Goal: Book appointment/travel/reservation

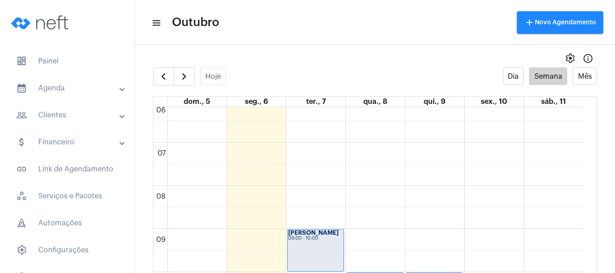
scroll to position [260, 0]
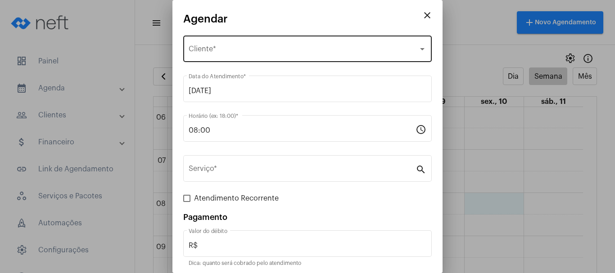
click at [191, 54] on span "Selecione o Cliente" at bounding box center [303, 51] width 229 height 8
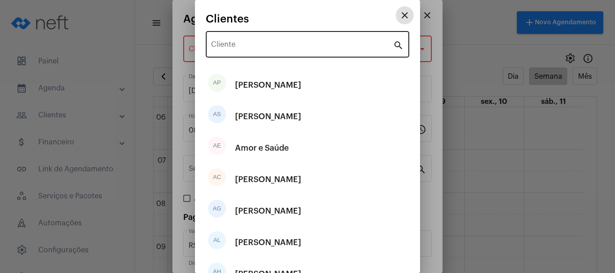
click at [216, 44] on input "Cliente" at bounding box center [302, 46] width 182 height 8
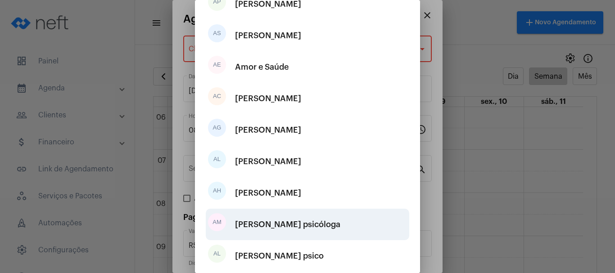
scroll to position [168, 0]
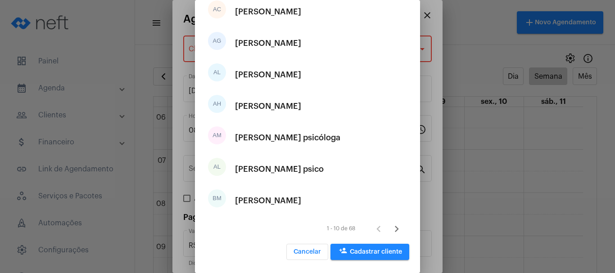
click at [373, 253] on span "person_add Cadastrar cliente" at bounding box center [369, 252] width 64 height 6
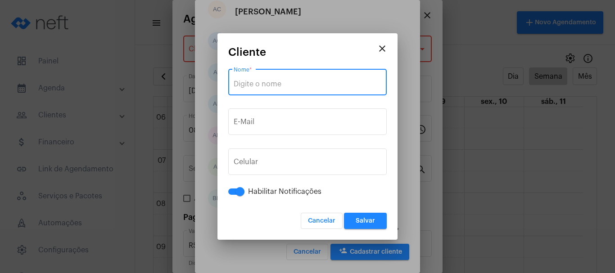
click at [252, 81] on input "Nome *" at bounding box center [308, 84] width 148 height 8
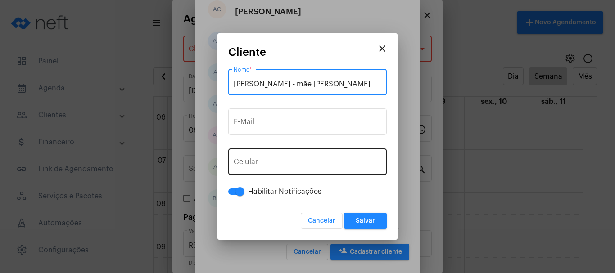
type input "[PERSON_NAME] - mãe [PERSON_NAME]"
click at [273, 162] on button "+55" at bounding box center [254, 164] width 40 height 22
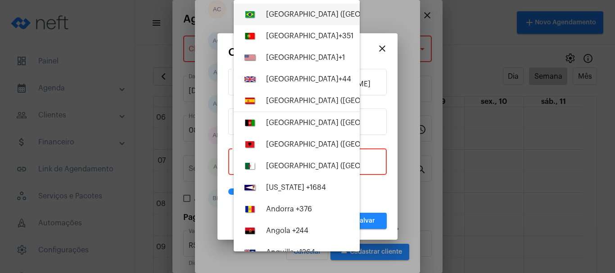
click at [279, 17] on div "[GEOGRAPHIC_DATA] ([GEOGRAPHIC_DATA]) +55" at bounding box center [347, 14] width 163 height 8
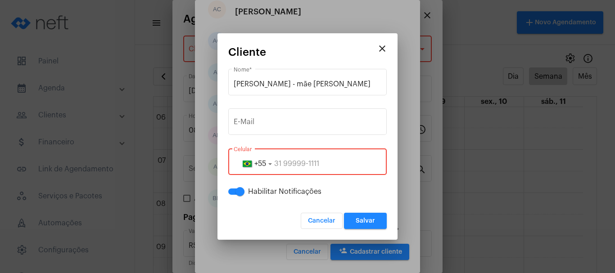
click at [276, 162] on input "tel" at bounding box center [308, 164] width 148 height 8
paste input "82626822"
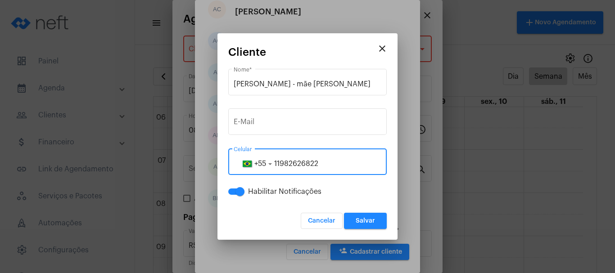
type input "11982626822"
click at [378, 223] on button "Salvar" at bounding box center [365, 221] width 43 height 16
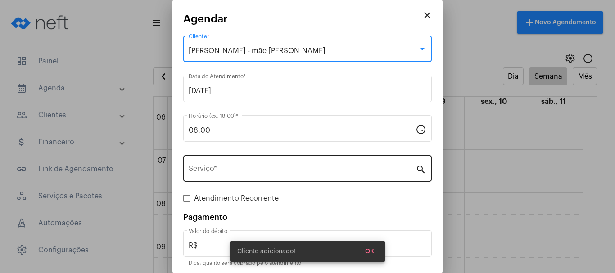
click at [220, 167] on input "Serviço *" at bounding box center [302, 170] width 227 height 8
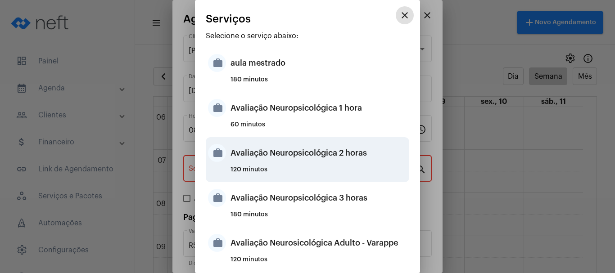
click at [261, 154] on div "Avaliação Neuropsicológica 2 horas" at bounding box center [318, 152] width 176 height 27
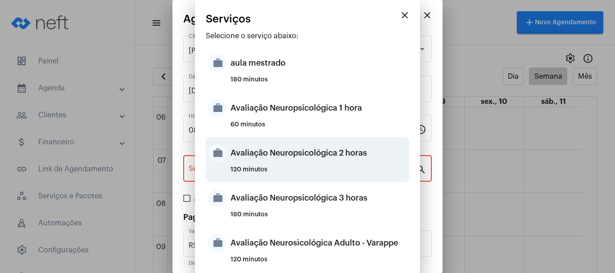
type input "Avaliação Neuropsicológica 2 horas"
type input "R$ 2 800"
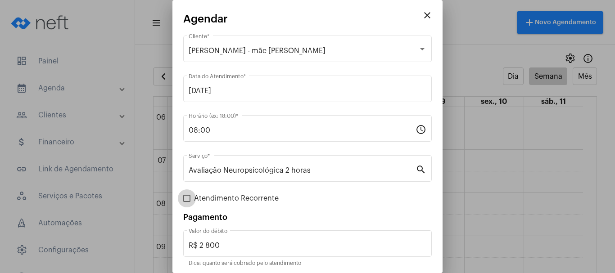
click at [186, 199] on span at bounding box center [186, 198] width 7 height 7
click at [186, 202] on input "Atendimento Recorrente" at bounding box center [186, 202] width 0 height 0
checkbox input "true"
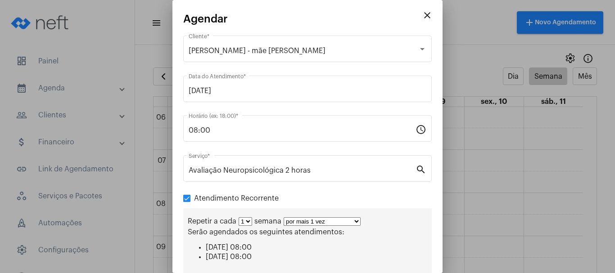
click at [353, 221] on select "por mais 1 vez por mais 2 vezes por mais 3 vezes por mais 4 vezes por mais 5 ve…" at bounding box center [321, 221] width 77 height 9
select select "1: 2"
click at [283, 217] on select "por mais 1 vez por mais 2 vezes por mais 3 vezes por mais 4 vezes por mais 5 ve…" at bounding box center [321, 221] width 77 height 9
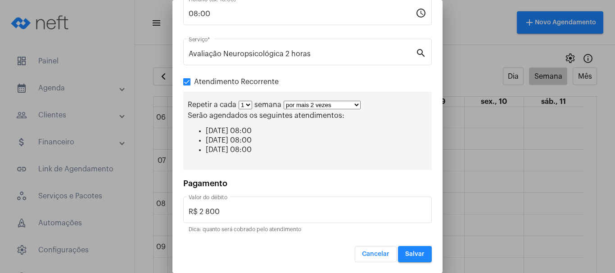
click at [410, 258] on button "Salvar" at bounding box center [415, 254] width 34 height 16
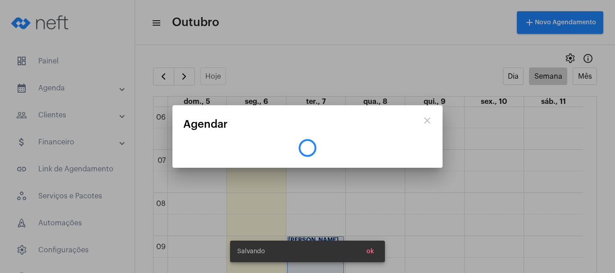
scroll to position [0, 0]
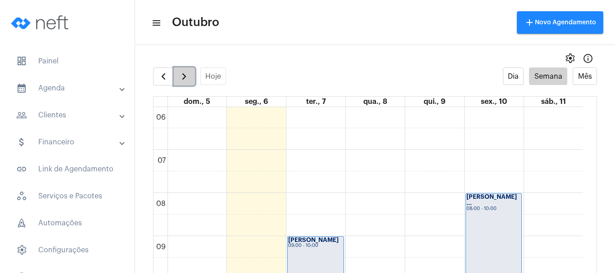
click at [178, 70] on button "button" at bounding box center [184, 76] width 21 height 18
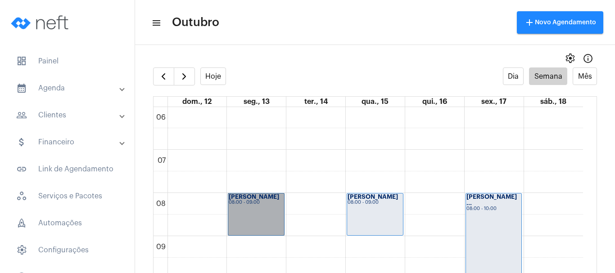
drag, startPoint x: 246, startPoint y: 203, endPoint x: 237, endPoint y: 211, distance: 12.4
click at [237, 211] on link "[PERSON_NAME] 08:00 - 09:00" at bounding box center [256, 214] width 57 height 43
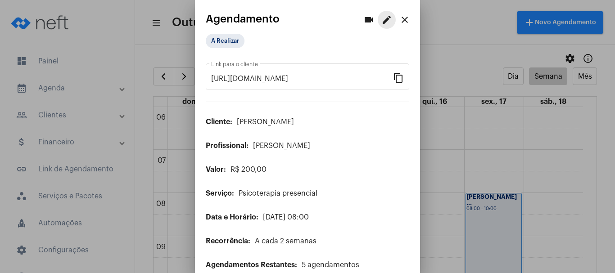
click at [382, 17] on mat-icon "edit" at bounding box center [386, 19] width 11 height 11
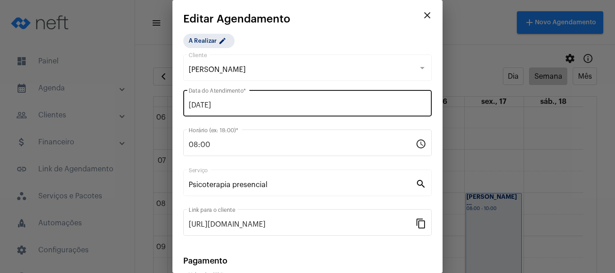
click at [210, 108] on input "[DATE]" at bounding box center [308, 105] width 238 height 8
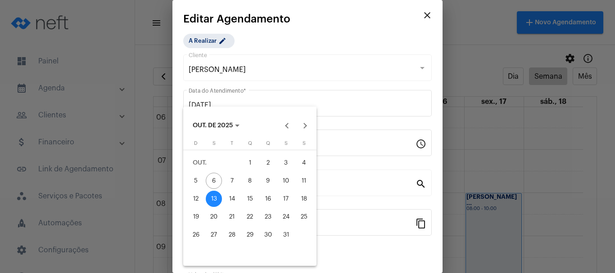
click at [230, 198] on div "14" at bounding box center [232, 199] width 16 height 16
type input "[DATE]"
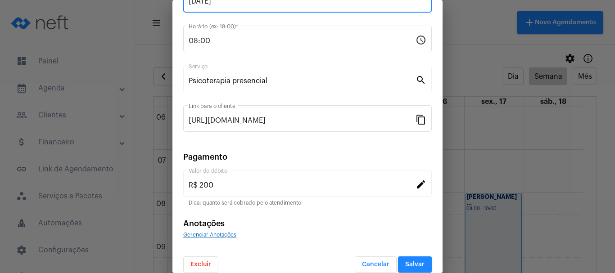
scroll to position [114, 0]
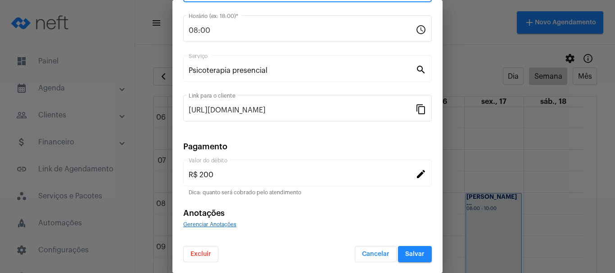
click at [419, 256] on button "Salvar" at bounding box center [415, 254] width 34 height 16
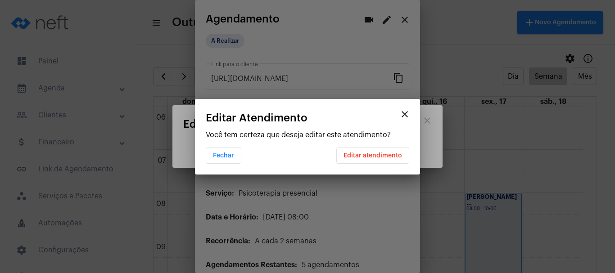
scroll to position [0, 0]
click at [351, 153] on span "Editar atendimento" at bounding box center [372, 156] width 58 height 6
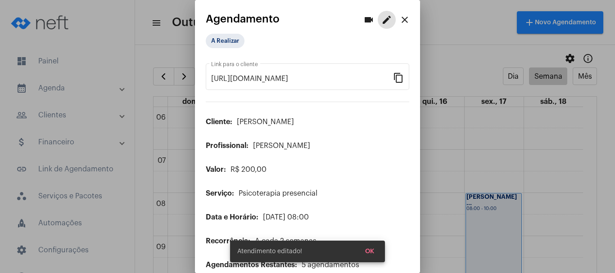
click at [365, 247] on button "OK" at bounding box center [369, 251] width 23 height 16
click at [400, 19] on mat-icon "close" at bounding box center [404, 19] width 11 height 11
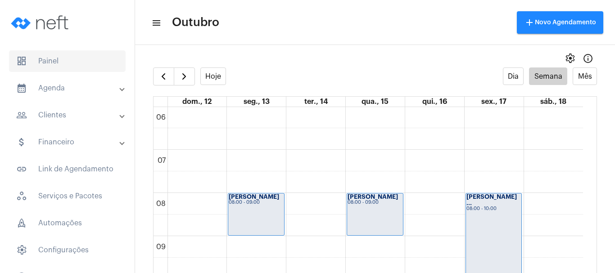
click at [50, 63] on span "dashboard Painel" at bounding box center [67, 61] width 117 height 22
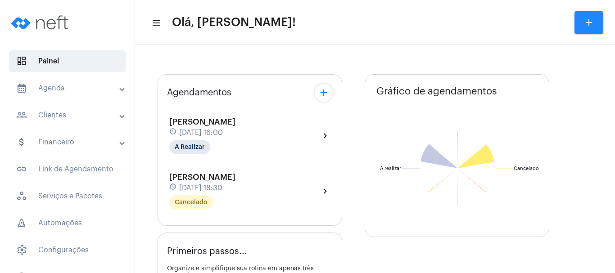
type input "[URL][DOMAIN_NAME]"
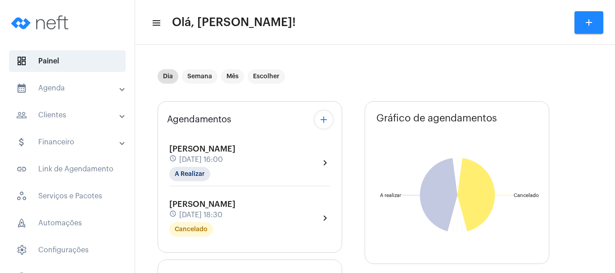
click at [50, 90] on mat-panel-title "calendar_month_outlined Agenda" at bounding box center [68, 88] width 104 height 11
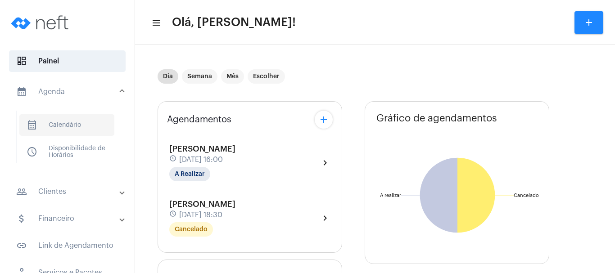
click at [70, 124] on span "calendar_month_outlined Calendário" at bounding box center [66, 125] width 95 height 22
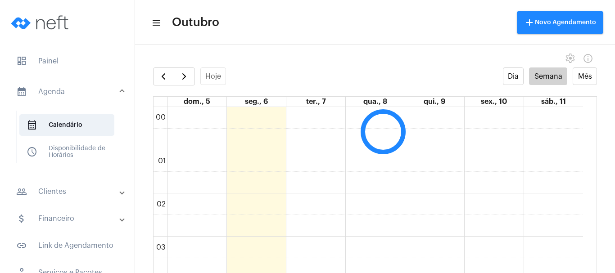
scroll to position [260, 0]
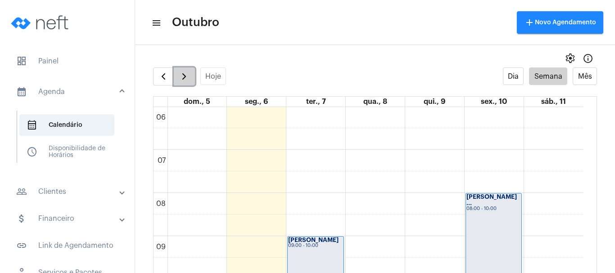
click at [184, 78] on span "button" at bounding box center [184, 76] width 11 height 11
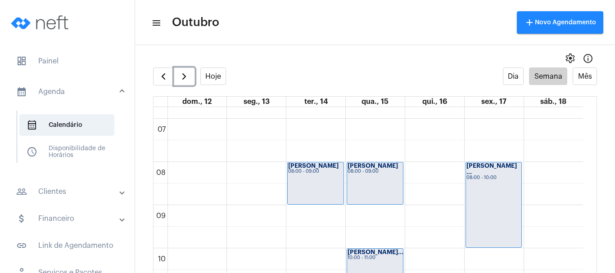
scroll to position [305, 0]
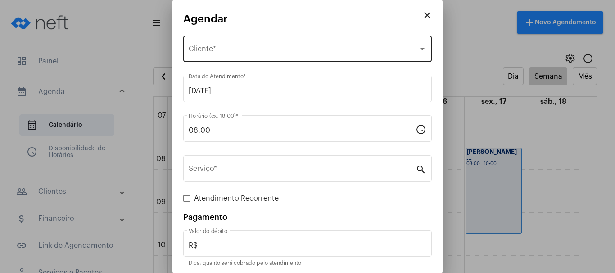
click at [233, 49] on span "Selecione o Cliente" at bounding box center [303, 51] width 229 height 8
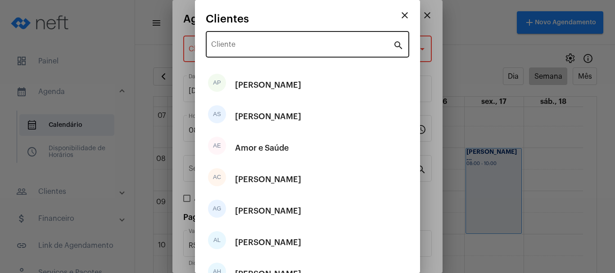
click at [236, 40] on div "Cliente" at bounding box center [302, 43] width 182 height 28
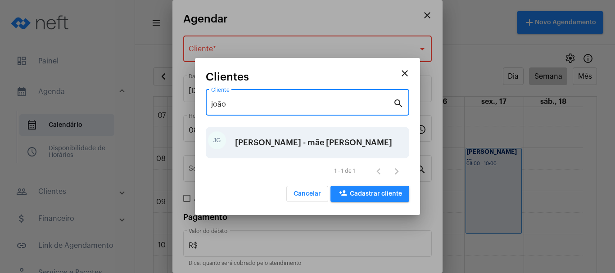
type input "joão"
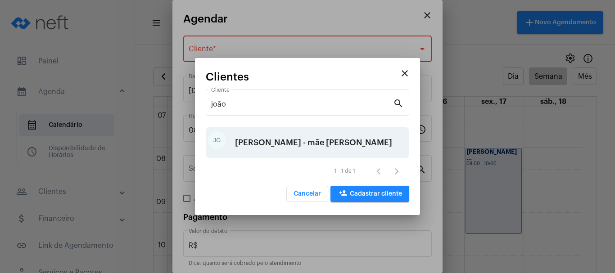
click at [243, 144] on div "[PERSON_NAME] - mãe [PERSON_NAME]" at bounding box center [313, 142] width 157 height 27
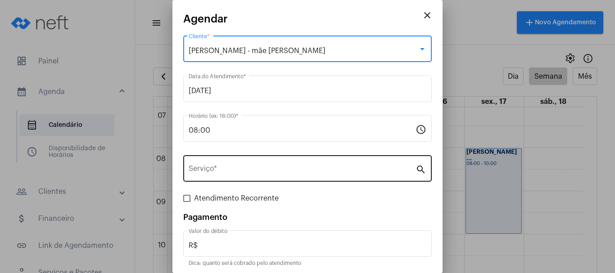
click at [225, 171] on input "Serviço *" at bounding box center [302, 170] width 227 height 8
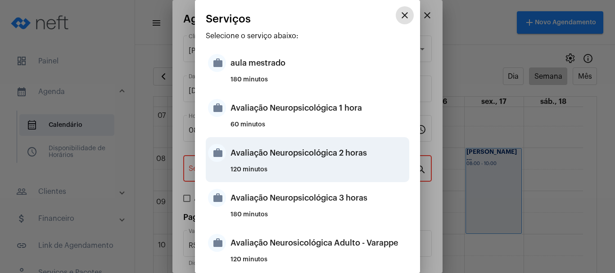
click at [282, 154] on div "Avaliação Neuropsicológica 2 horas" at bounding box center [318, 152] width 176 height 27
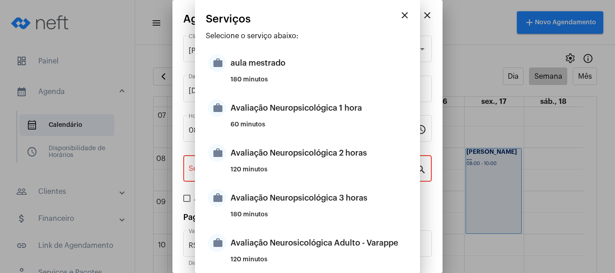
type input "Avaliação Neuropsicológica 2 horas"
type input "R$ 2 800"
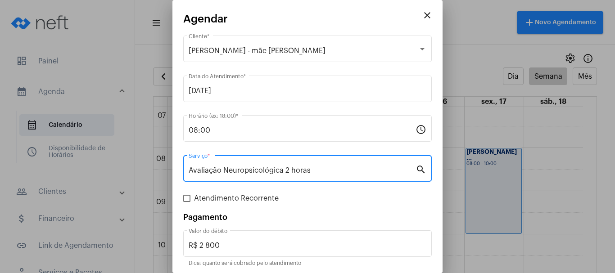
click at [185, 198] on span at bounding box center [186, 198] width 7 height 7
click at [186, 202] on input "Atendimento Recorrente" at bounding box center [186, 202] width 0 height 0
checkbox input "true"
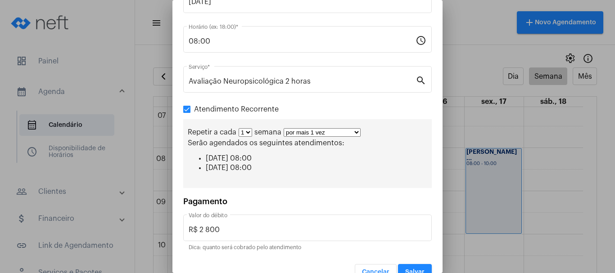
scroll to position [90, 0]
click at [414, 264] on button "Salvar" at bounding box center [415, 271] width 34 height 16
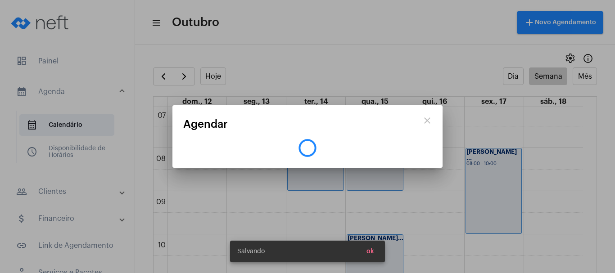
scroll to position [0, 0]
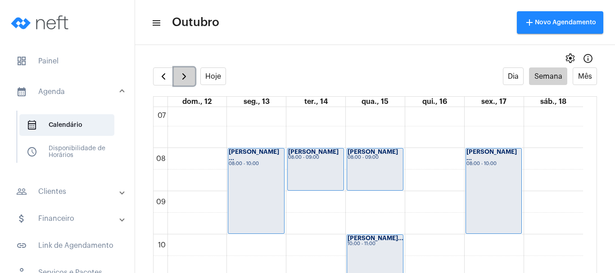
click at [179, 79] on span "button" at bounding box center [184, 76] width 11 height 11
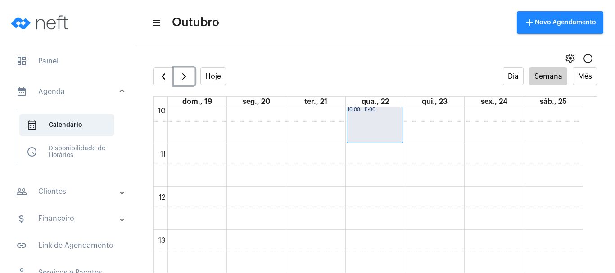
scroll to position [440, 0]
click at [214, 75] on button "Hoje" at bounding box center [213, 76] width 26 height 18
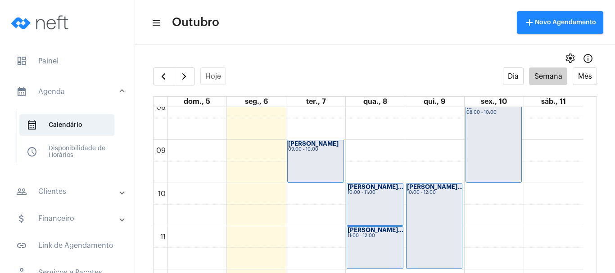
scroll to position [350, 0]
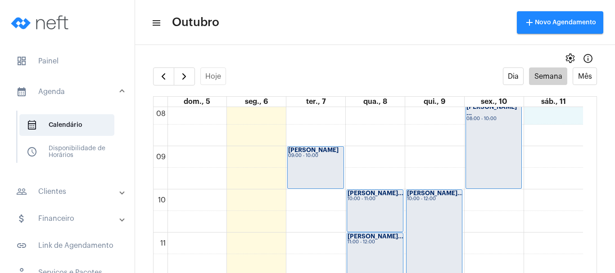
click at [544, 120] on div "00 01 02 03 04 05 06 07 08 09 10 11 12 13 14 15 16 17 18 19 20 21 22 23 [PERSON…" at bounding box center [367, 275] width 429 height 1037
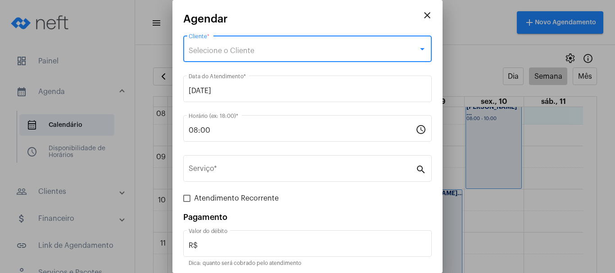
click at [255, 52] on div "Selecione o Cliente" at bounding box center [303, 51] width 229 height 8
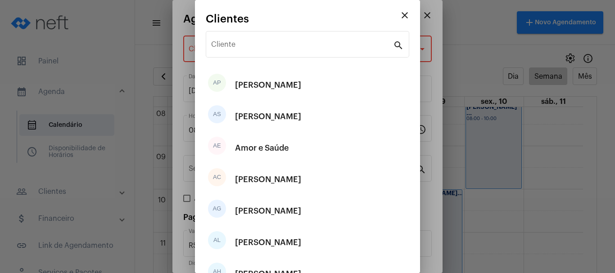
click at [255, 52] on div "Cliente" at bounding box center [302, 43] width 182 height 28
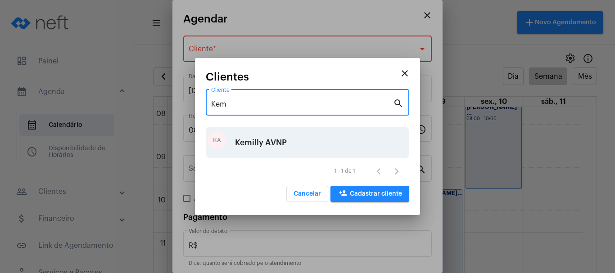
type input "Kem"
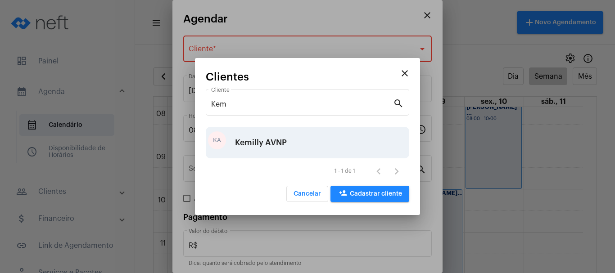
click at [247, 145] on div "Kemilly AVNP" at bounding box center [261, 142] width 52 height 27
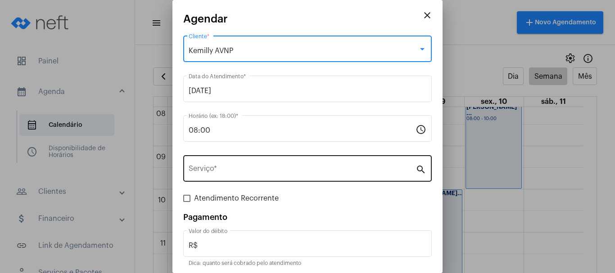
click at [213, 163] on div "Serviço *" at bounding box center [302, 167] width 227 height 28
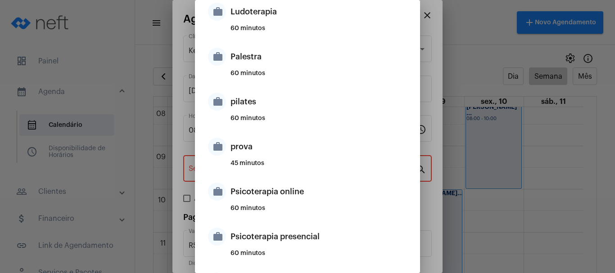
scroll to position [575, 0]
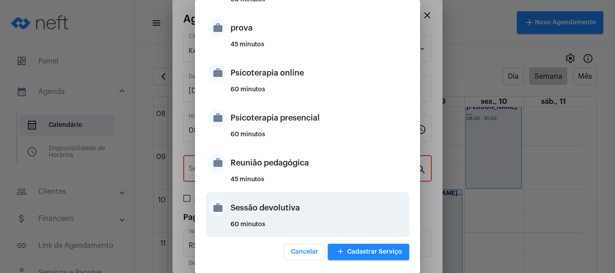
click at [238, 216] on div "Sessão devolutiva" at bounding box center [318, 207] width 176 height 27
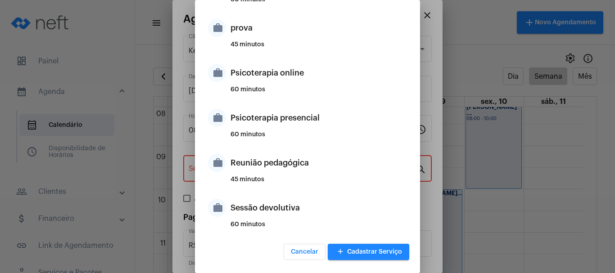
type input "Sessão devolutiva"
type input "R$ 0"
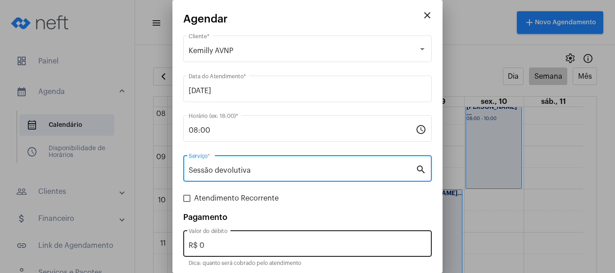
scroll to position [34, 0]
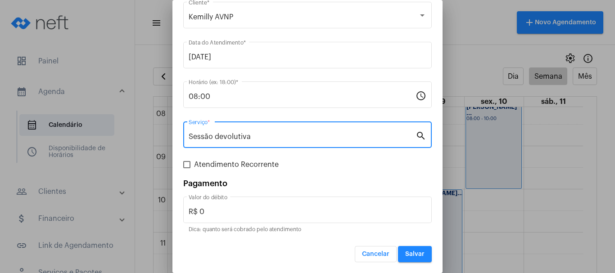
click at [408, 251] on span "Salvar" at bounding box center [414, 254] width 19 height 6
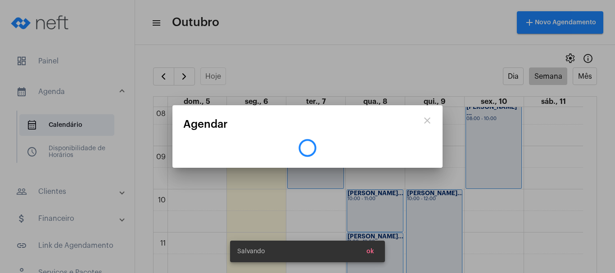
scroll to position [0, 0]
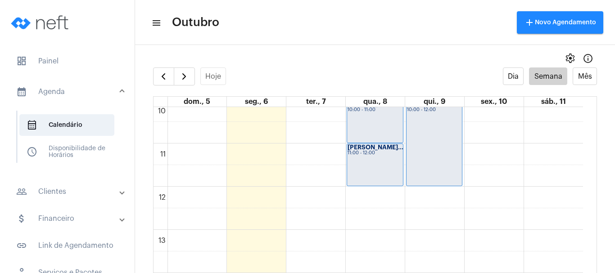
scroll to position [440, 0]
click at [534, 198] on div "00 01 02 03 04 05 06 07 08 09 10 11 12 13 14 15 16 17 18 19 20 21 22 23 [PERSON…" at bounding box center [367, 185] width 429 height 1037
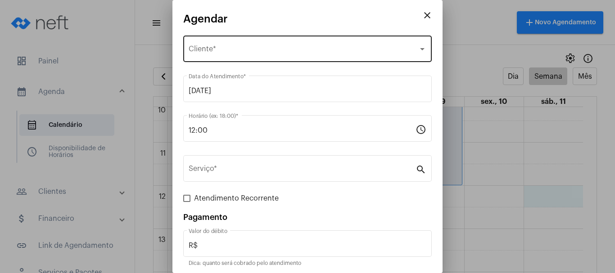
click at [200, 44] on div "Selecione o Cliente Cliente *" at bounding box center [308, 48] width 238 height 28
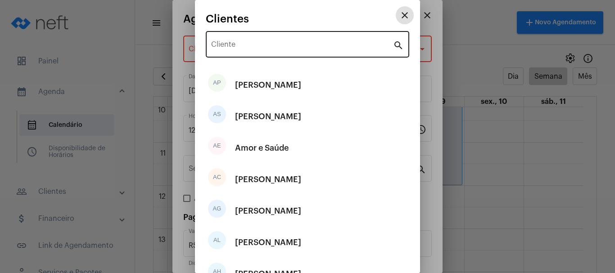
click at [229, 51] on div "Cliente" at bounding box center [302, 43] width 182 height 28
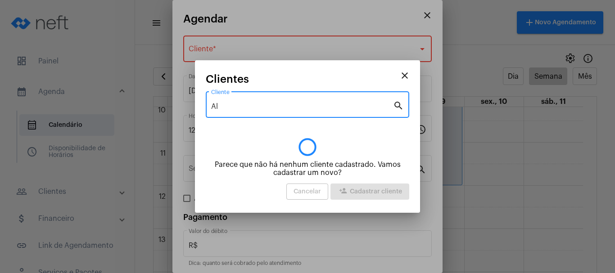
type input "A"
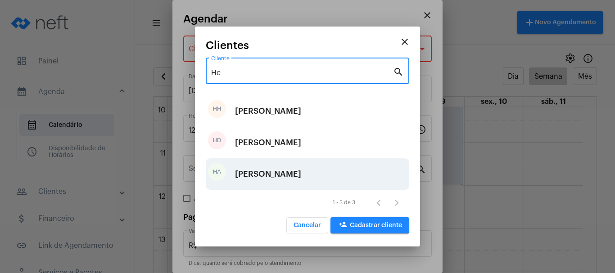
type input "He"
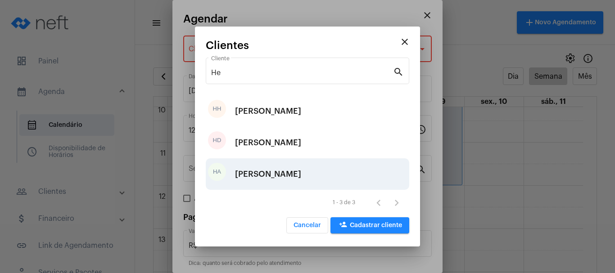
click at [251, 175] on div "[PERSON_NAME]" at bounding box center [268, 174] width 66 height 27
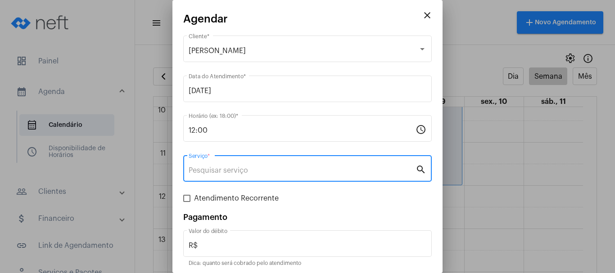
click at [205, 168] on input "Serviço *" at bounding box center [302, 170] width 227 height 8
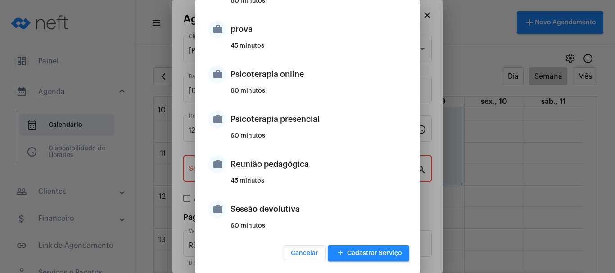
scroll to position [575, 0]
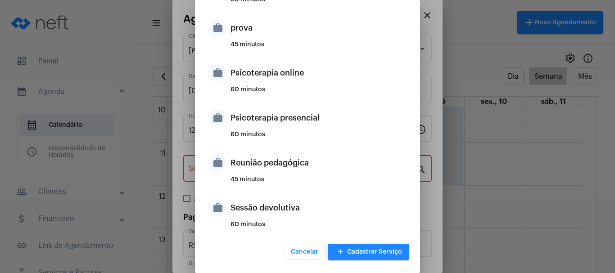
click at [292, 218] on div "Sessão devolutiva" at bounding box center [318, 207] width 176 height 27
type input "Sessão devolutiva"
type input "R$ 0"
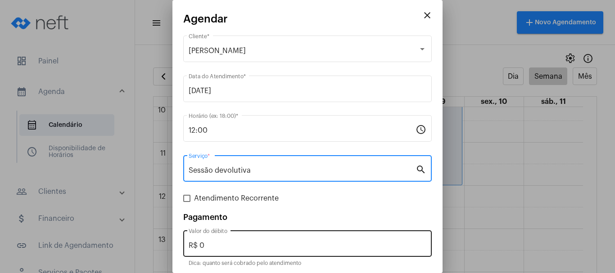
scroll to position [34, 0]
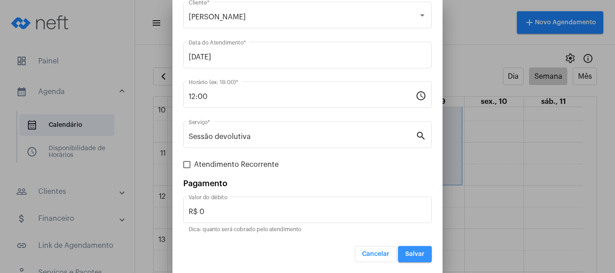
click at [405, 252] on span "Salvar" at bounding box center [414, 254] width 19 height 6
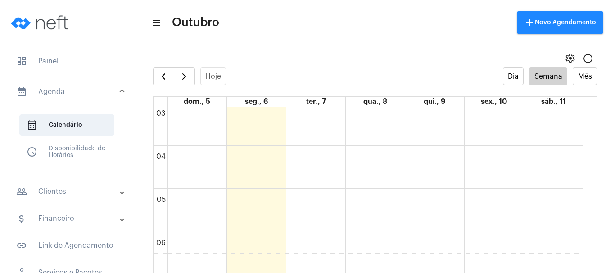
scroll to position [180, 0]
click at [180, 80] on span "button" at bounding box center [184, 76] width 11 height 11
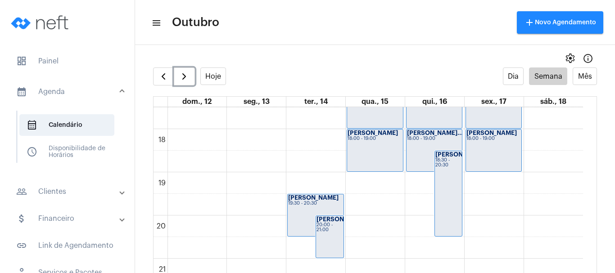
scroll to position [755, 0]
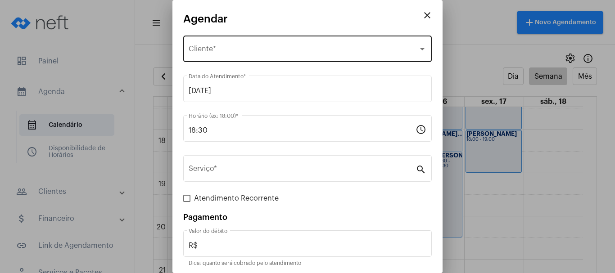
click at [229, 54] on span "Selecione o Cliente" at bounding box center [303, 51] width 229 height 8
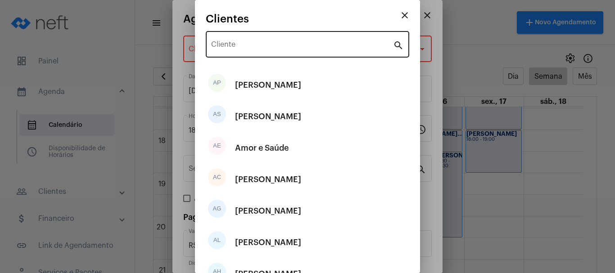
click at [228, 51] on div "Cliente" at bounding box center [302, 43] width 182 height 28
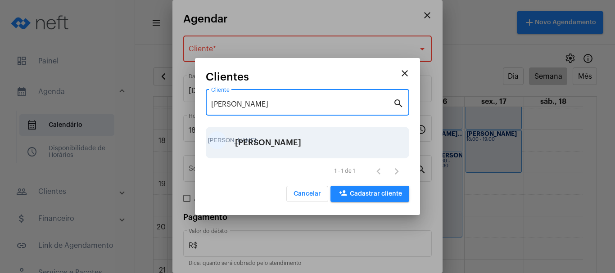
type input "[PERSON_NAME]"
click at [253, 144] on div "[PERSON_NAME]" at bounding box center [268, 142] width 66 height 27
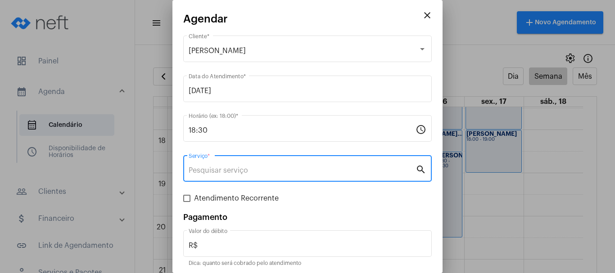
click at [197, 166] on input "Serviço *" at bounding box center [302, 170] width 227 height 8
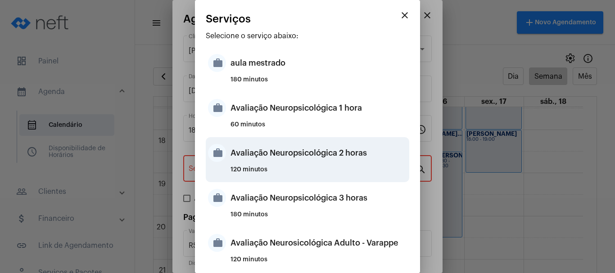
click at [251, 153] on div "Avaliação Neuropsicológica 2 horas" at bounding box center [318, 152] width 176 height 27
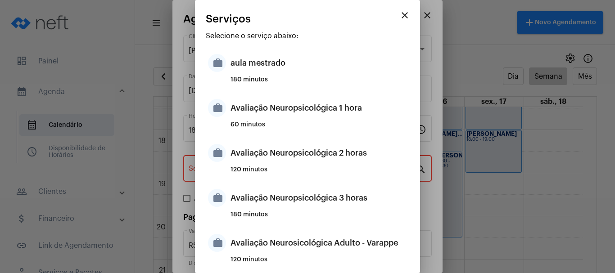
type input "Avaliação Neuropsicológica 2 horas"
type input "R$ 2 800"
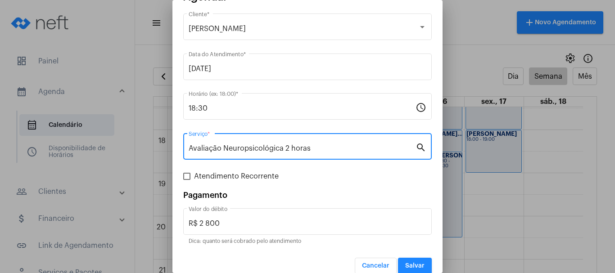
scroll to position [34, 0]
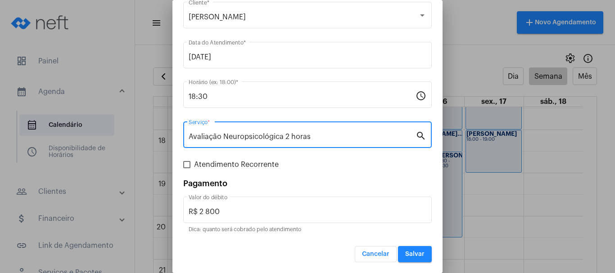
click at [406, 252] on span "Salvar" at bounding box center [414, 254] width 19 height 6
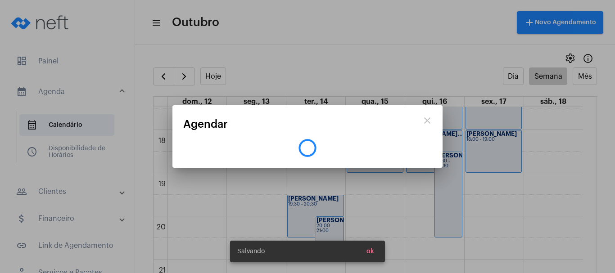
scroll to position [0, 0]
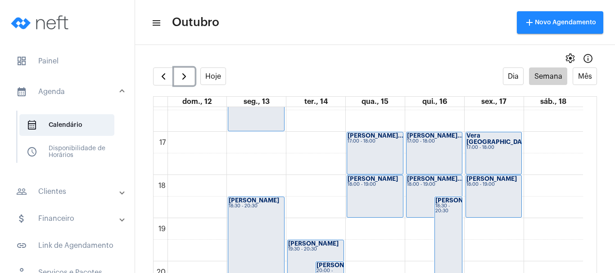
scroll to position [665, 0]
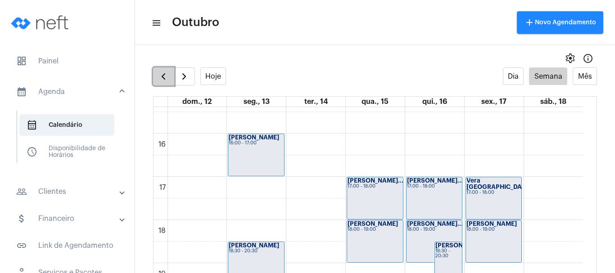
click at [165, 72] on span "button" at bounding box center [163, 76] width 11 height 11
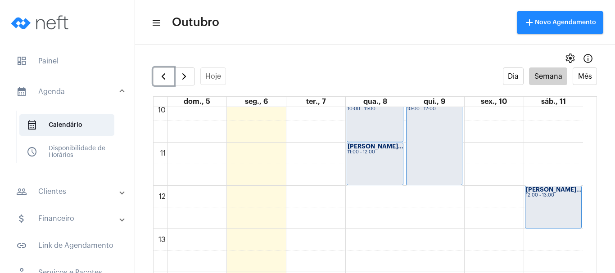
scroll to position [350, 0]
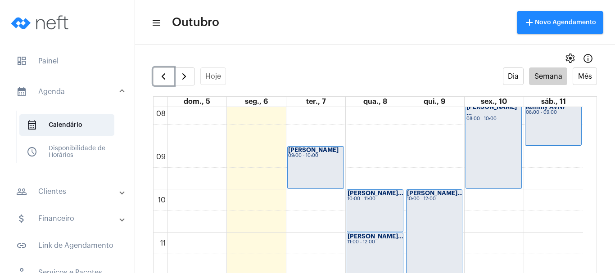
click at [304, 221] on div "00 01 02 03 04 05 06 07 08 09 10 11 12 13 14 15 16 17 18 19 20 21 22 23 [PERSON…" at bounding box center [367, 275] width 429 height 1037
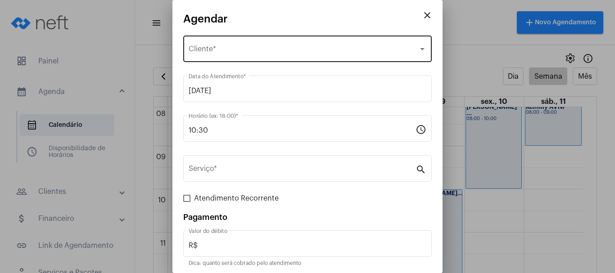
click at [230, 52] on span "Selecione o Cliente" at bounding box center [303, 51] width 229 height 8
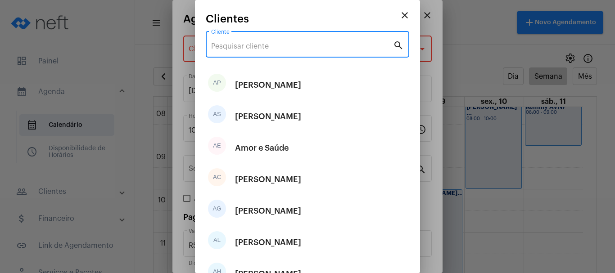
click at [252, 50] on input "Cliente" at bounding box center [302, 46] width 182 height 8
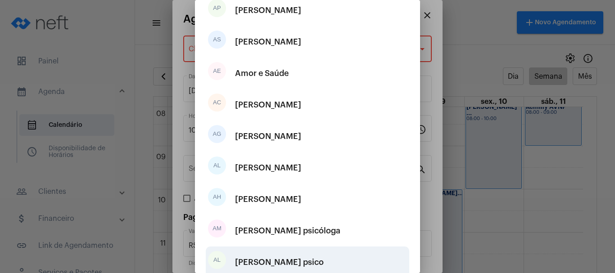
scroll to position [168, 0]
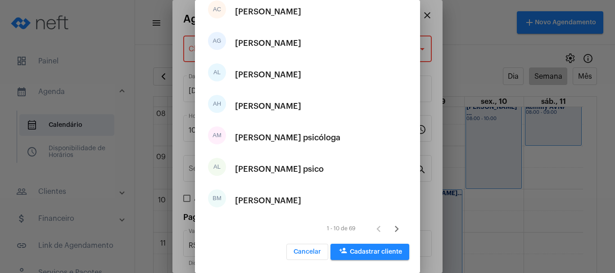
click at [379, 251] on span "person_add Cadastrar cliente" at bounding box center [369, 252] width 64 height 6
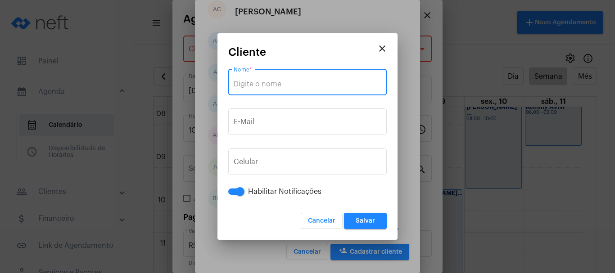
click at [284, 80] on input "Nome *" at bounding box center [308, 84] width 148 height 8
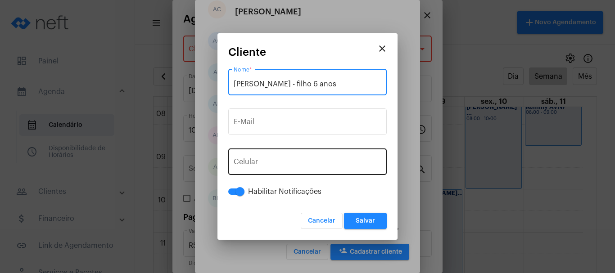
type input "[PERSON_NAME] - filho 6 anos"
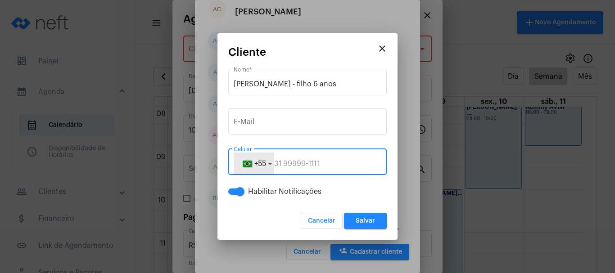
click at [258, 154] on button "+55" at bounding box center [254, 164] width 40 height 22
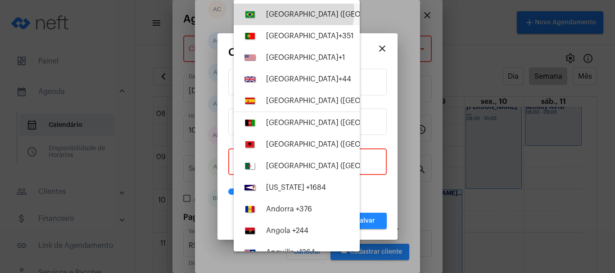
click at [288, 11] on div "[GEOGRAPHIC_DATA] ([GEOGRAPHIC_DATA]) +55" at bounding box center [347, 14] width 163 height 8
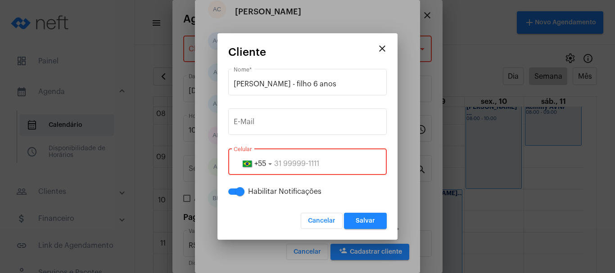
click at [275, 161] on input "tel" at bounding box center [308, 164] width 148 height 8
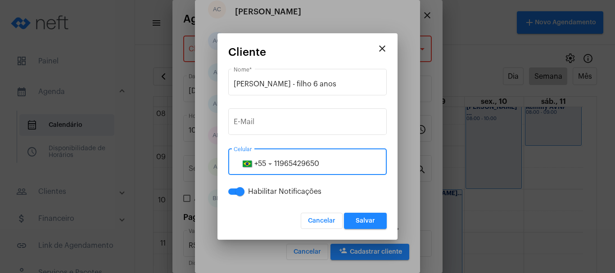
type input "11965429650"
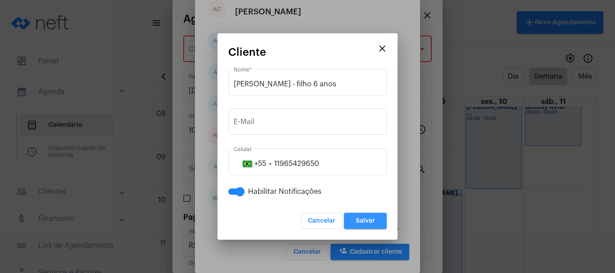
click at [373, 220] on span "Salvar" at bounding box center [364, 221] width 19 height 6
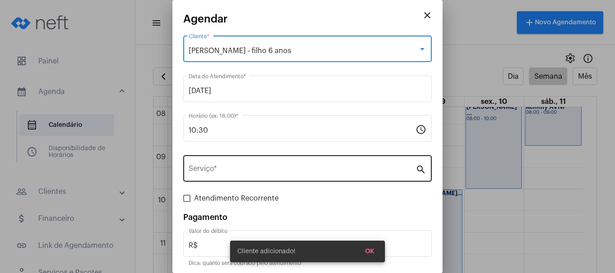
click at [215, 170] on input "Serviço *" at bounding box center [302, 170] width 227 height 8
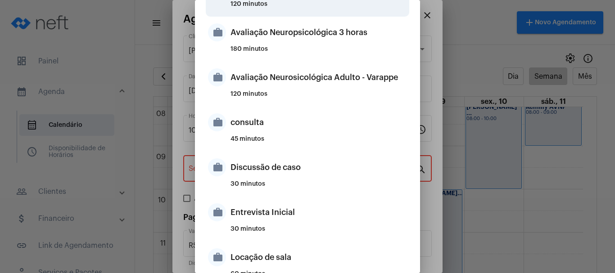
scroll to position [180, 0]
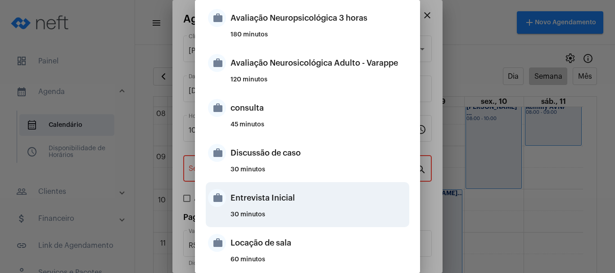
click at [268, 205] on div "Entrevista Inicial" at bounding box center [318, 197] width 176 height 27
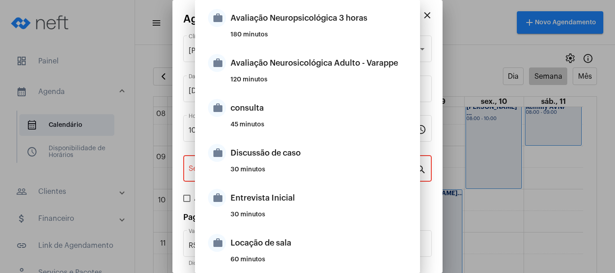
type input "Entrevista Inicial"
type input "R$ 0"
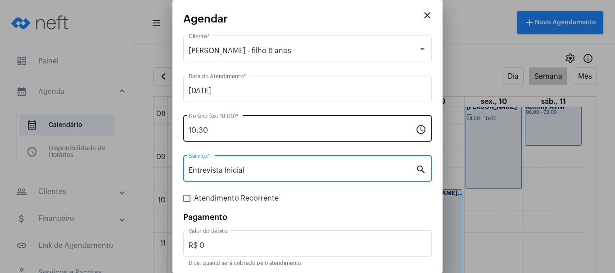
click at [202, 128] on input "10:30" at bounding box center [302, 130] width 227 height 8
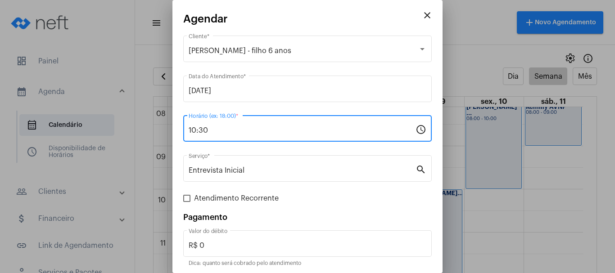
click at [197, 130] on input "10:30" at bounding box center [302, 130] width 227 height 8
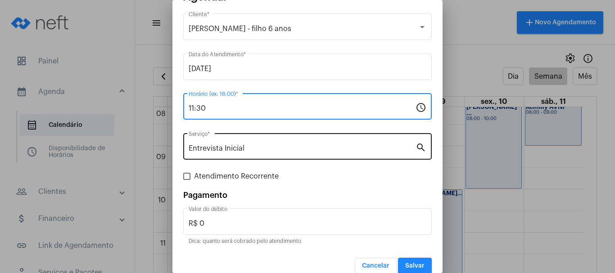
scroll to position [34, 0]
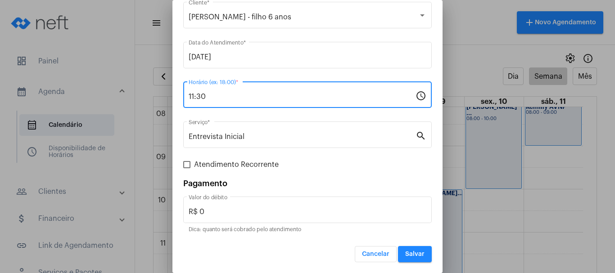
type input "11:30"
click at [410, 255] on span "Salvar" at bounding box center [414, 254] width 19 height 6
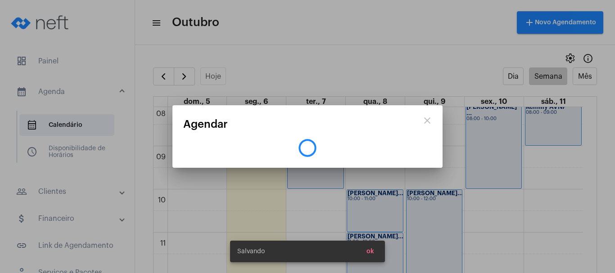
scroll to position [0, 0]
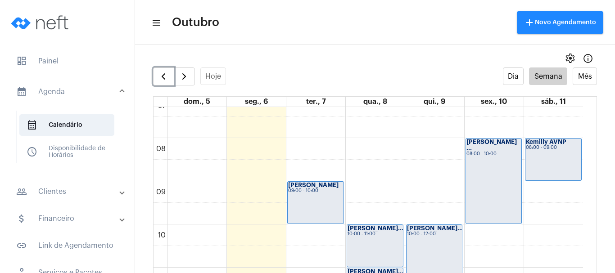
scroll to position [305, 0]
